Goal: Task Accomplishment & Management: Manage account settings

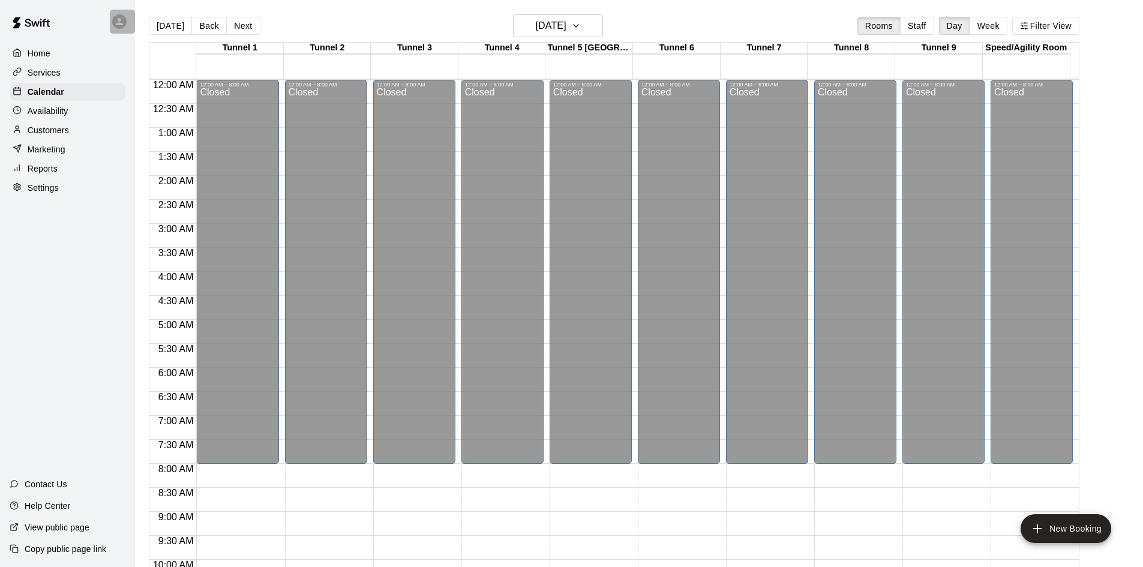
click at [123, 21] on icon at bounding box center [119, 21] width 11 height 11
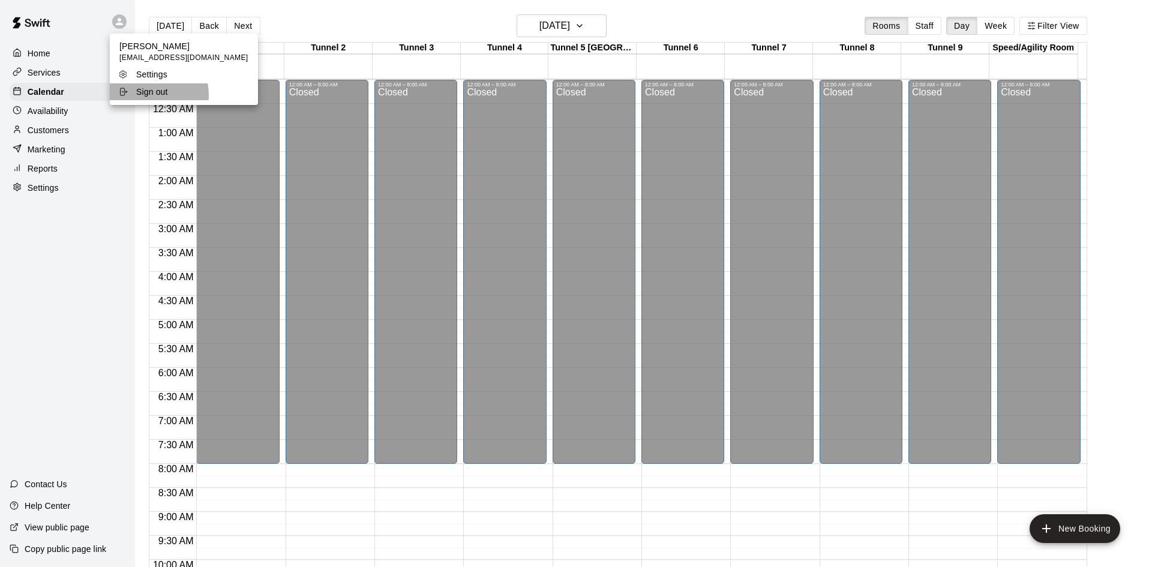
click at [150, 95] on p "Sign out" at bounding box center [152, 92] width 32 height 12
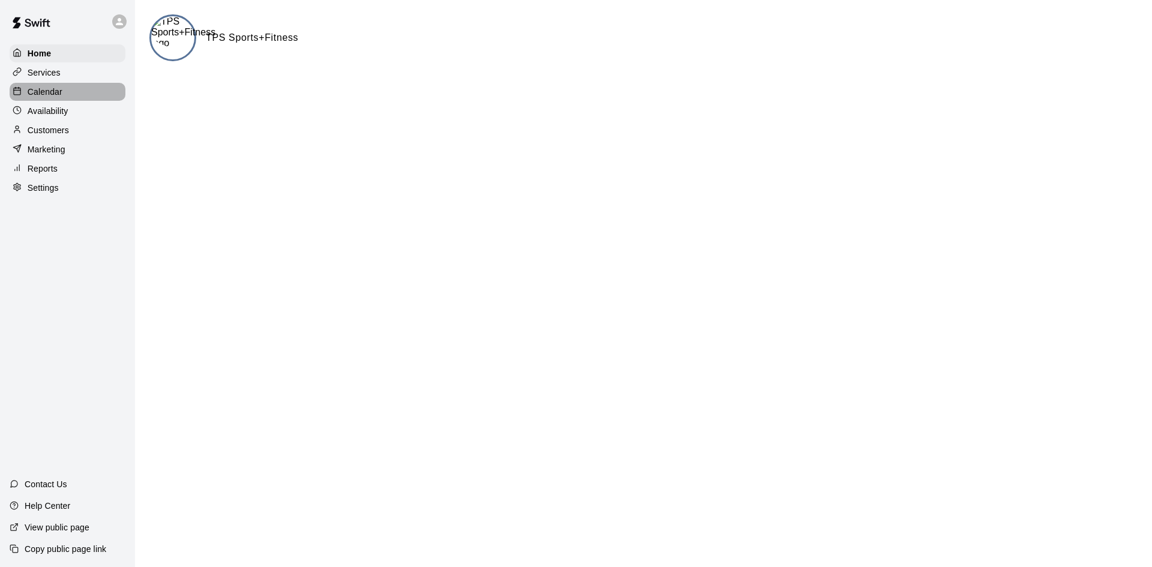
click at [38, 93] on p "Calendar" at bounding box center [45, 92] width 35 height 12
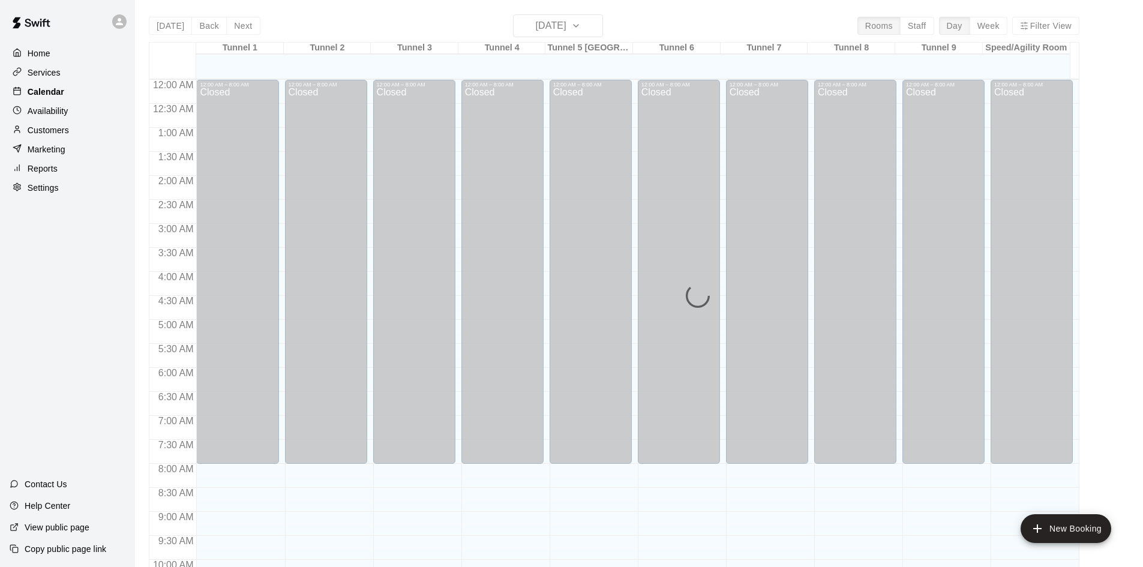
scroll to position [577, 0]
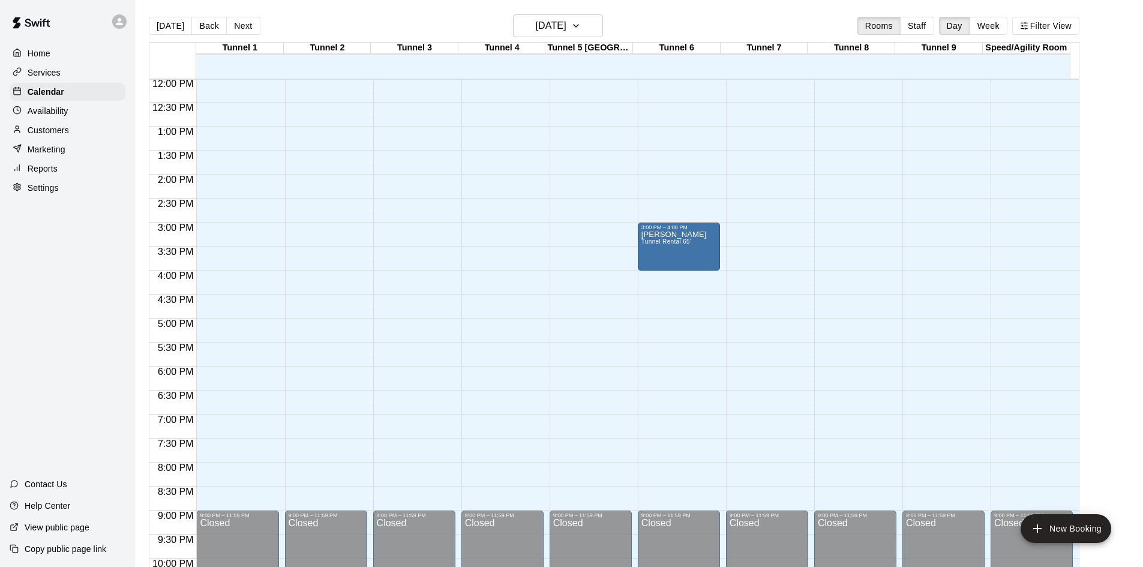
click at [55, 55] on div "Home" at bounding box center [68, 53] width 116 height 18
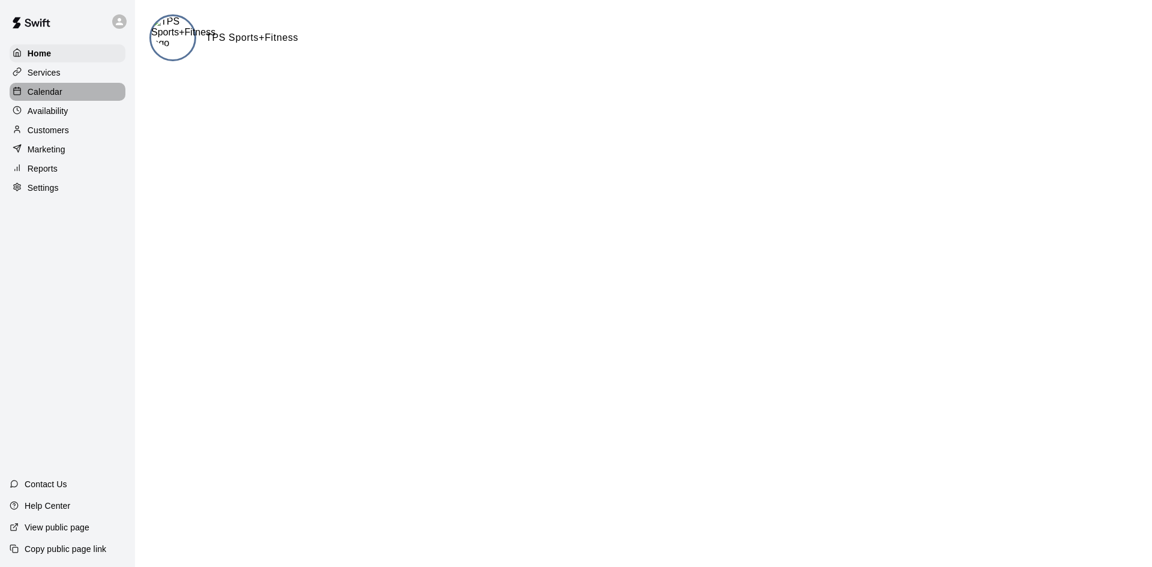
click at [59, 94] on p "Calendar" at bounding box center [45, 92] width 35 height 12
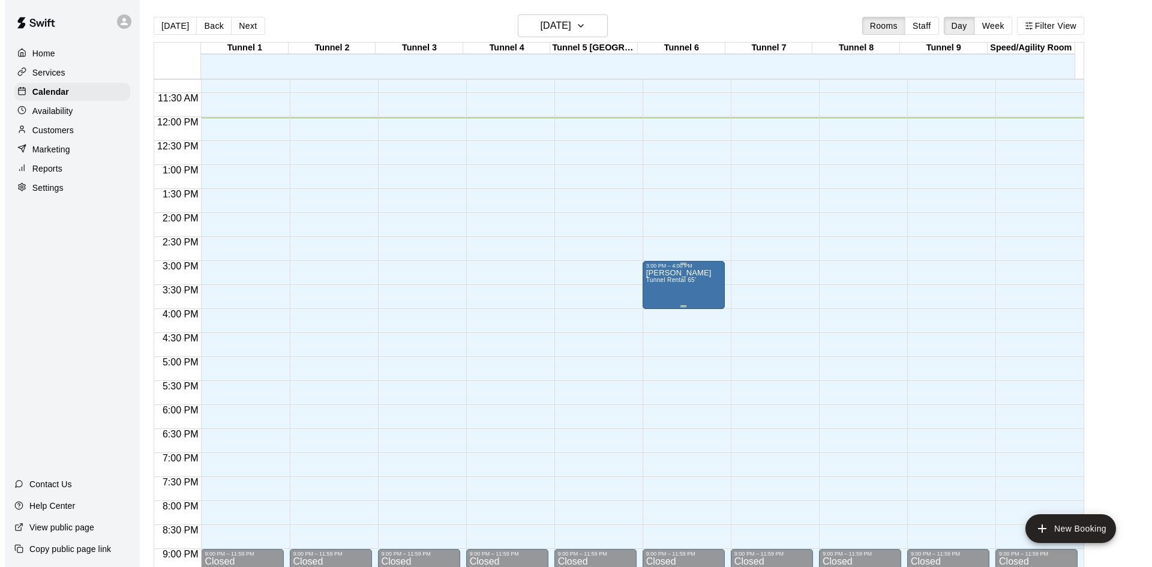
scroll to position [540, 0]
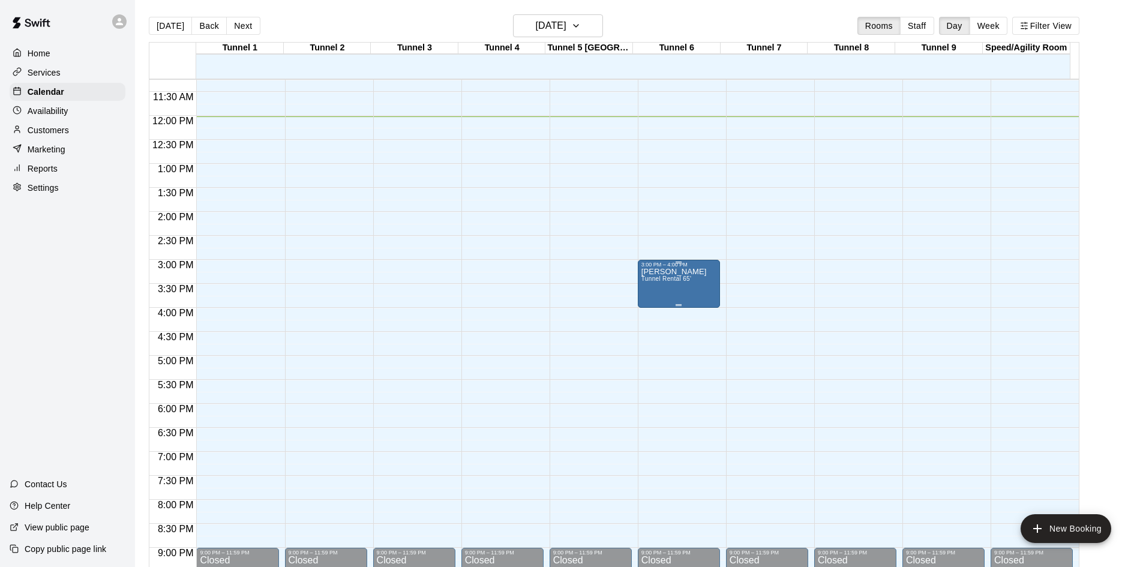
click at [700, 295] on div "[PERSON_NAME] Tunnel Rental 65'" at bounding box center [679, 551] width 75 height 567
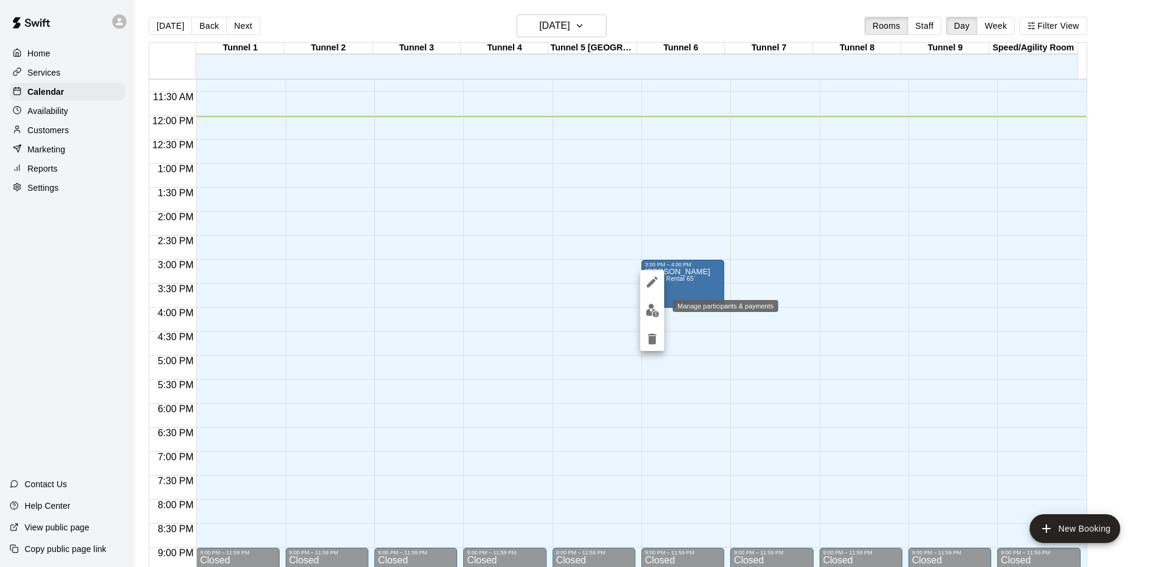
click at [654, 314] on img "edit" at bounding box center [653, 311] width 14 height 14
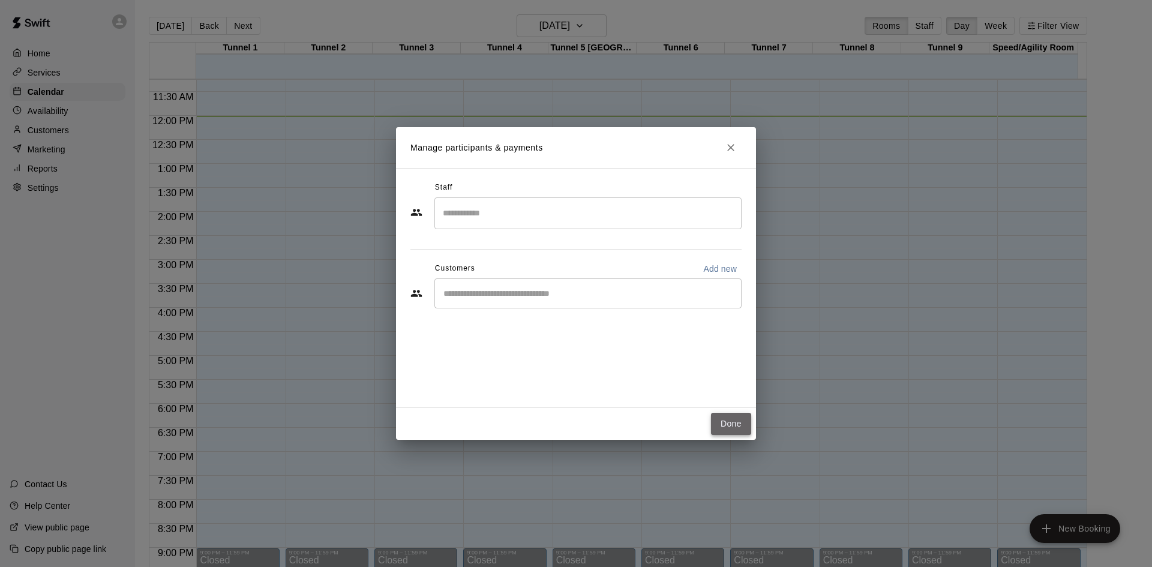
click at [740, 427] on button "Done" at bounding box center [731, 424] width 40 height 22
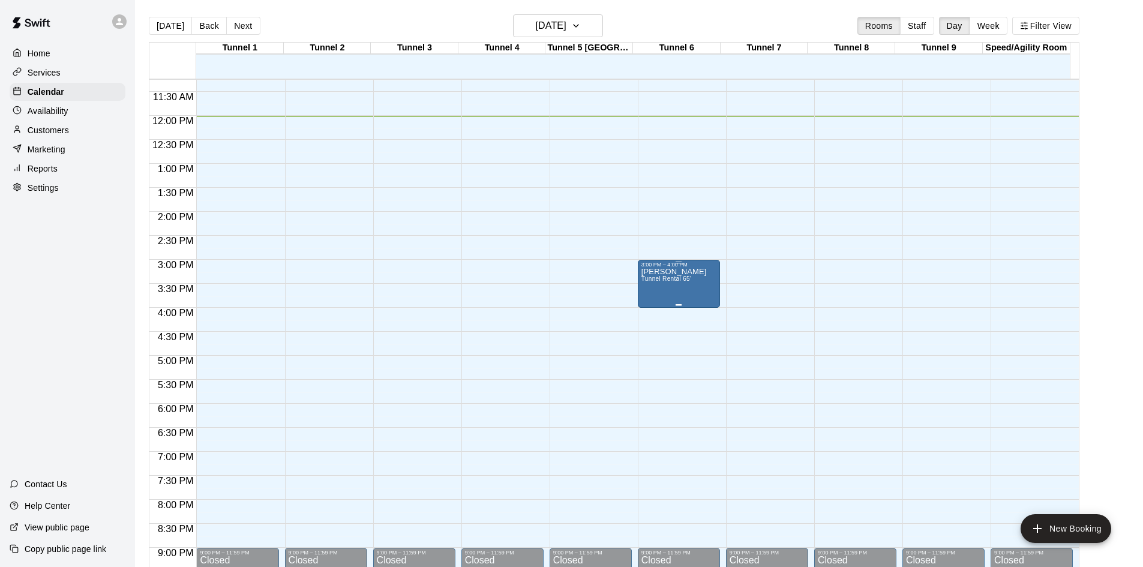
click at [651, 272] on p "[PERSON_NAME]" at bounding box center [674, 272] width 65 height 0
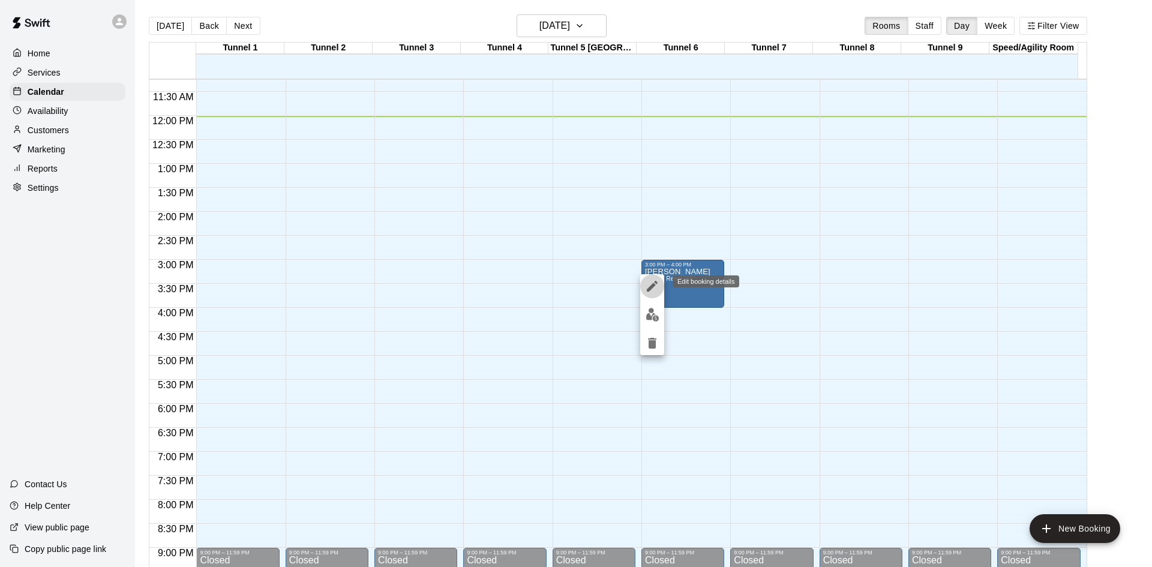
click at [653, 283] on icon "edit" at bounding box center [652, 286] width 14 height 14
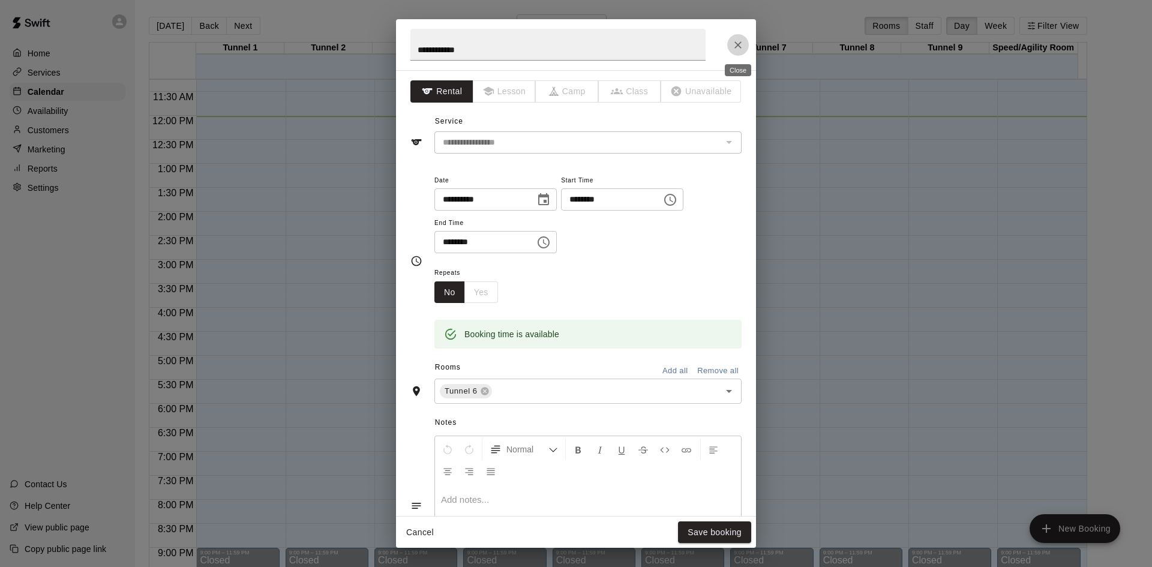
click at [739, 47] on icon "Close" at bounding box center [738, 45] width 12 height 12
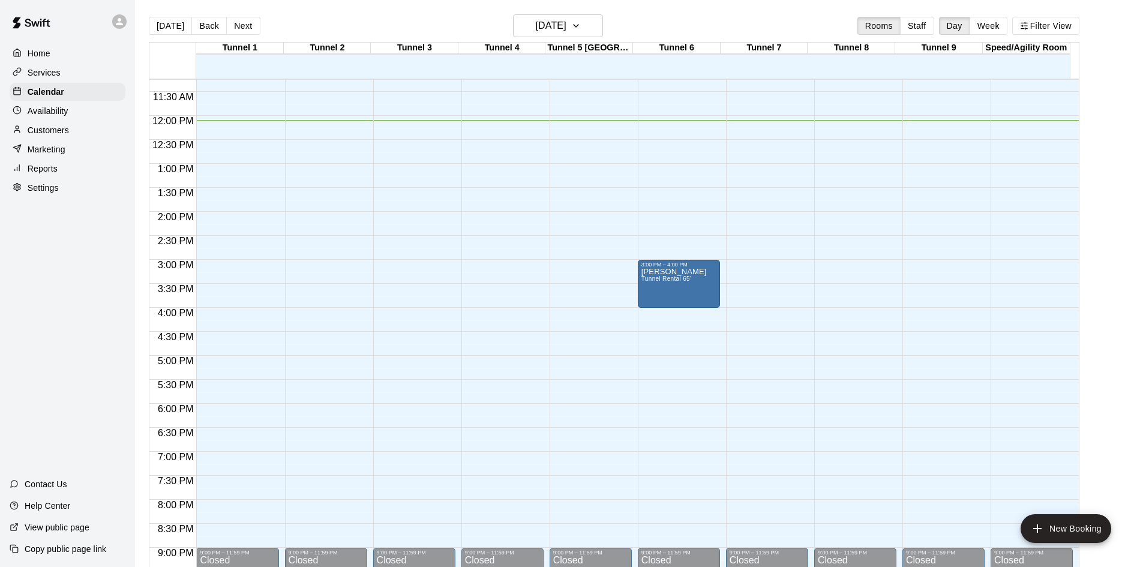
click at [676, 343] on div "12:00 AM – 8:00 AM Closed 3:00 PM – 4:00 PM [PERSON_NAME] Tunnel Rental 65' 9:0…" at bounding box center [679, 116] width 82 height 1152
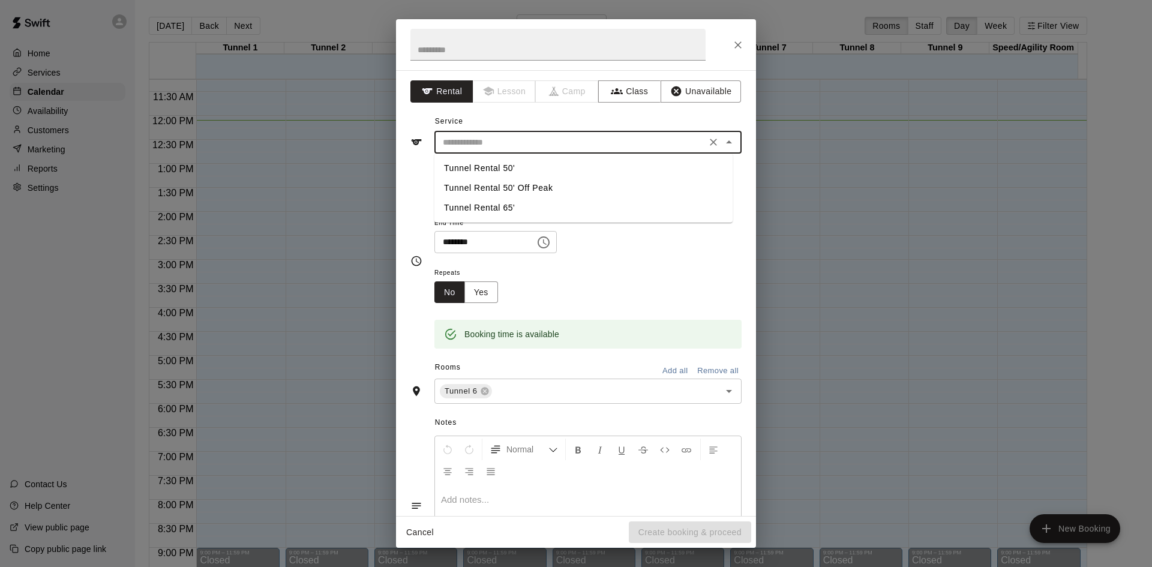
click at [506, 143] on input "text" at bounding box center [570, 142] width 265 height 15
click at [500, 169] on li "Tunnel Rental 50'" at bounding box center [583, 168] width 298 height 20
type input "**********"
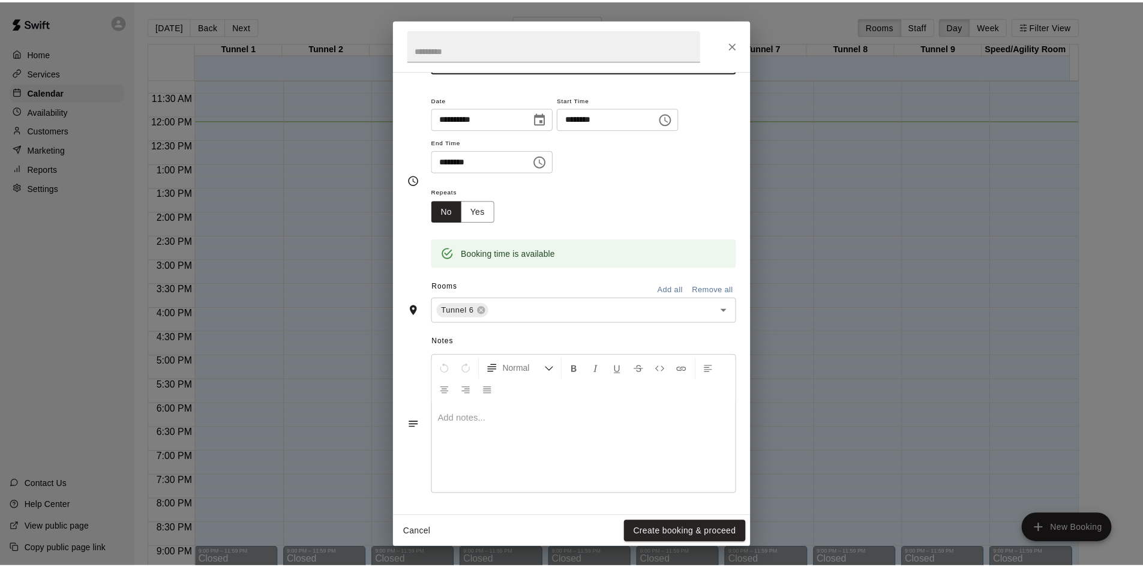
scroll to position [82, 0]
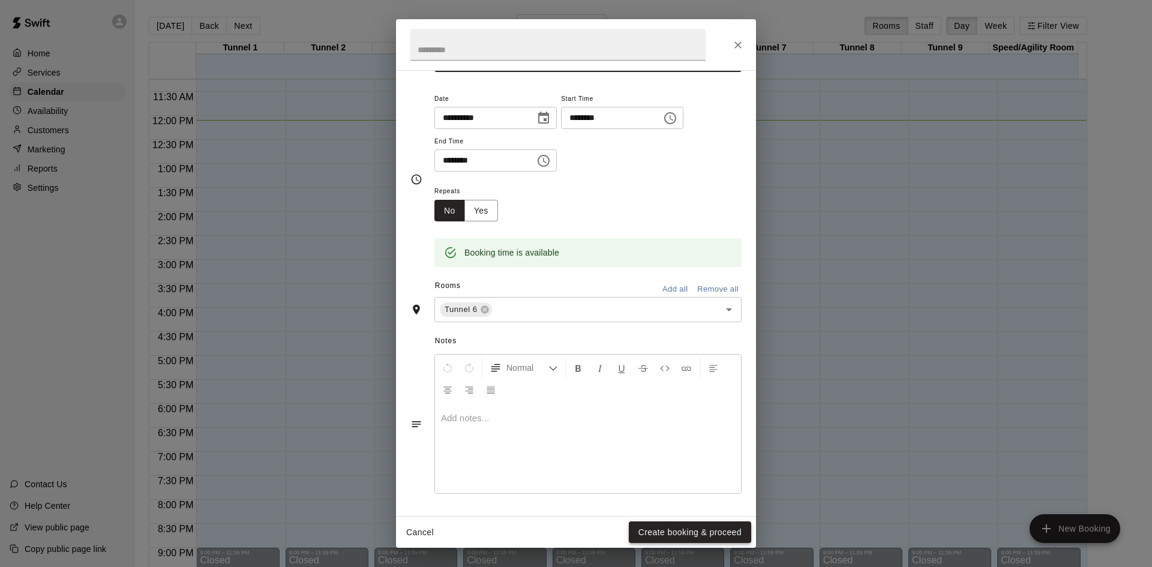
click at [693, 536] on button "Create booking & proceed" at bounding box center [690, 532] width 122 height 22
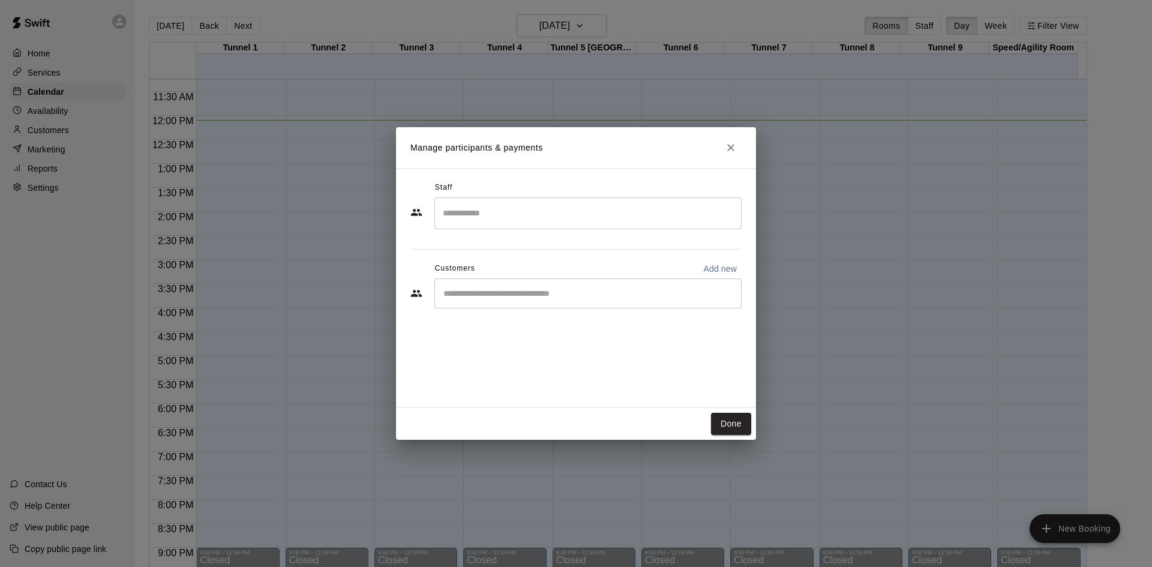
click at [523, 310] on div "​" at bounding box center [575, 294] width 331 height 32
click at [527, 295] on input "Start typing to search customers..." at bounding box center [588, 293] width 296 height 12
click at [730, 145] on icon "Close" at bounding box center [731, 148] width 12 height 12
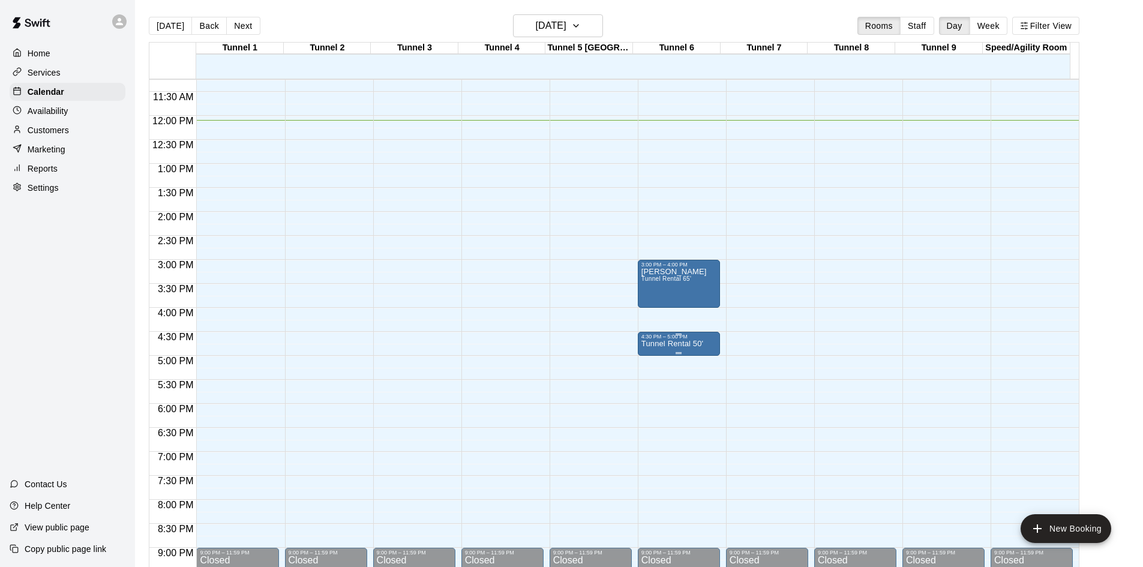
click at [687, 335] on div at bounding box center [679, 335] width 75 height 2
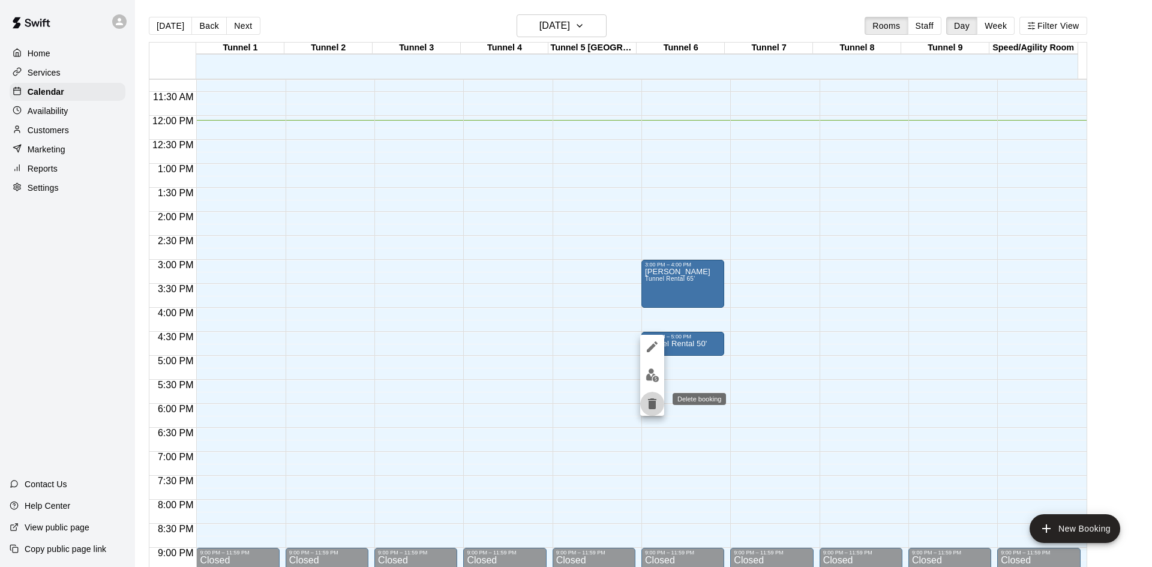
click at [650, 403] on icon "delete" at bounding box center [652, 403] width 8 height 11
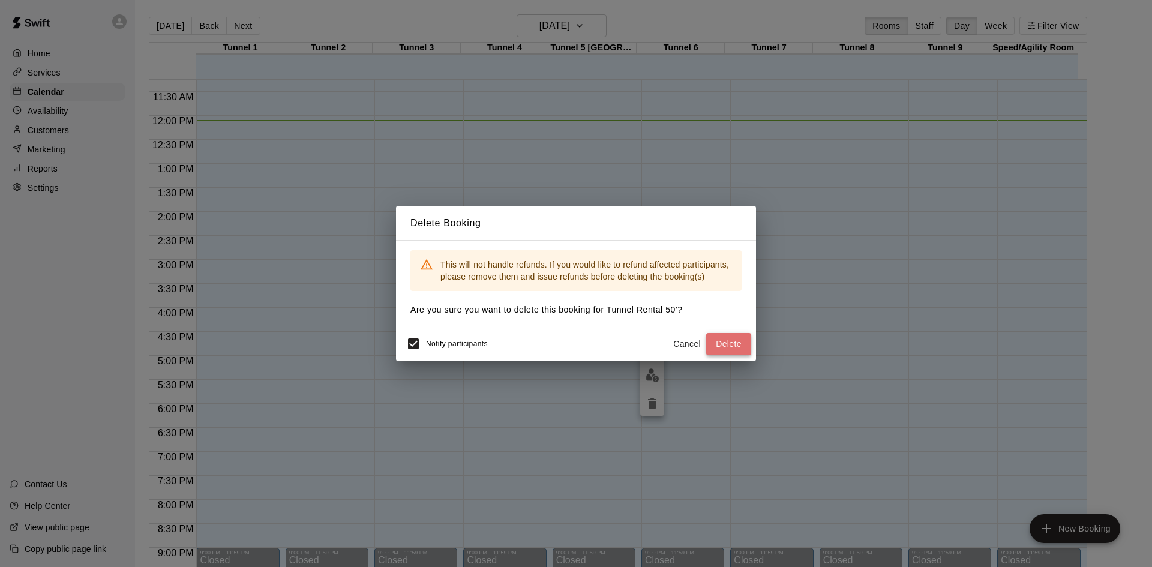
click at [729, 346] on button "Delete" at bounding box center [728, 344] width 45 height 22
